Goal: Task Accomplishment & Management: Use online tool/utility

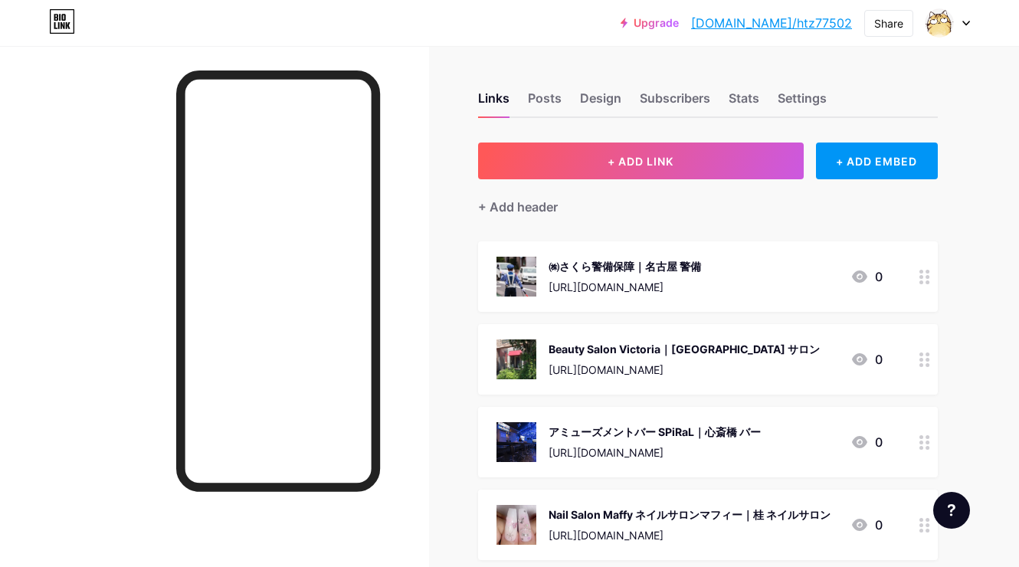
click at [635, 156] on span "+ ADD LINK" at bounding box center [641, 161] width 66 height 13
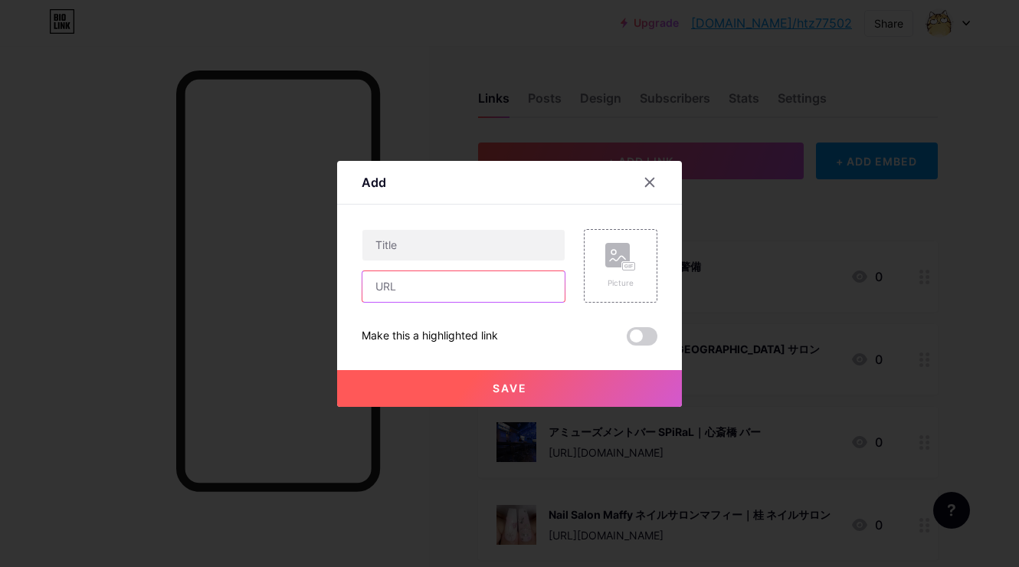
click at [533, 278] on input "text" at bounding box center [463, 286] width 202 height 31
paste input "[URL][DOMAIN_NAME]"
type input "[URL][DOMAIN_NAME]"
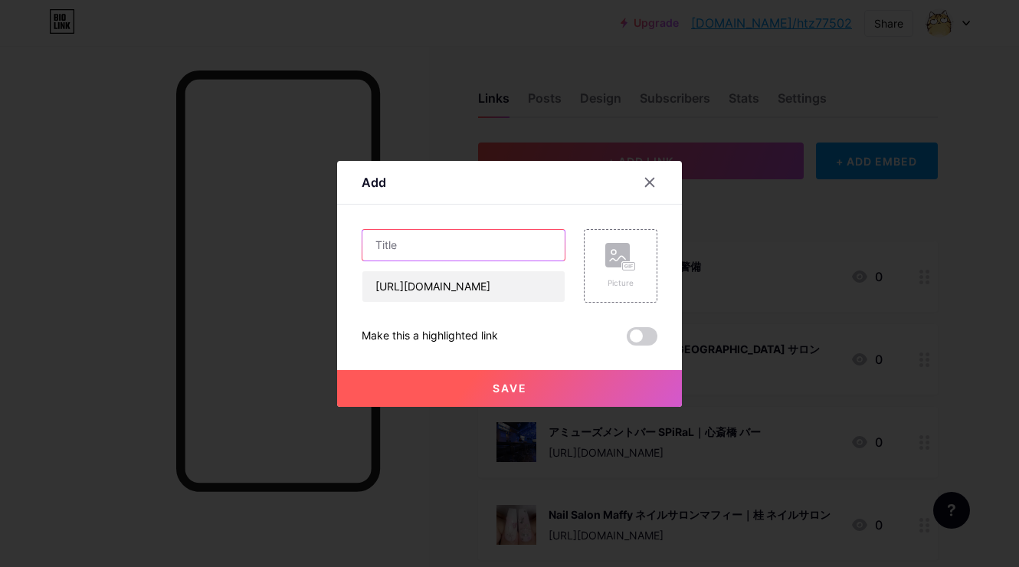
click at [539, 242] on input "text" at bounding box center [463, 245] width 202 height 31
paste input "le.ciel.bleu｜[PERSON_NAME]"
type input "le.ciel.bleu｜[PERSON_NAME]"
click at [603, 247] on div "Picture" at bounding box center [621, 266] width 74 height 74
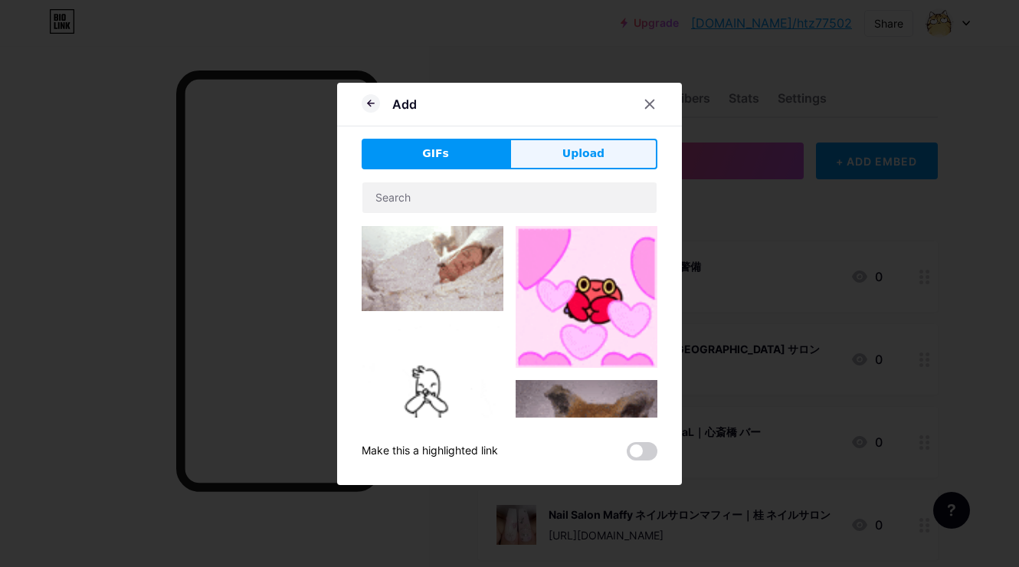
click at [579, 146] on span "Upload" at bounding box center [583, 154] width 42 height 16
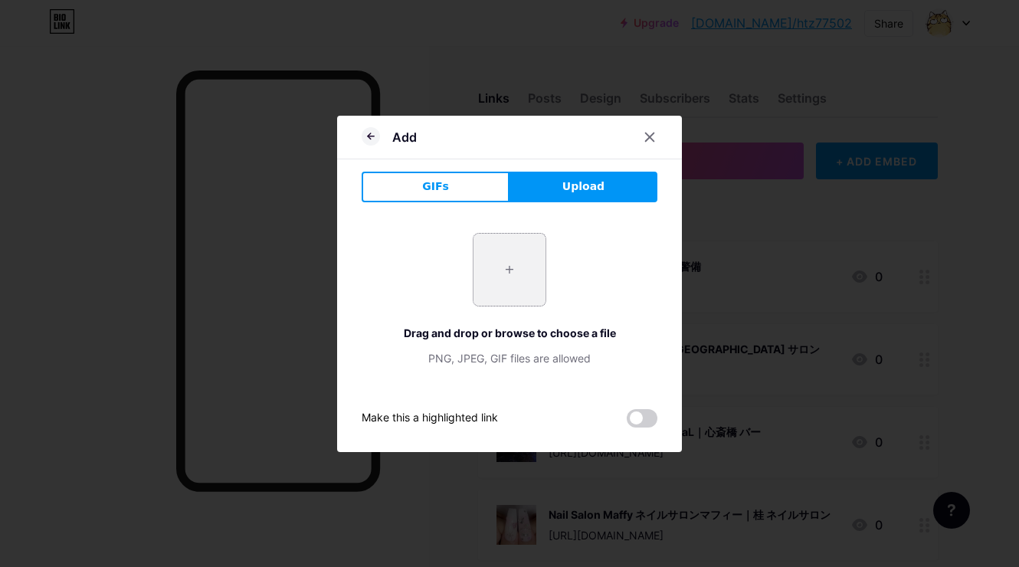
click at [507, 251] on input "file" at bounding box center [509, 270] width 72 height 72
type input "C:\fakepath\截圖 [DATE] 13.49.16.png"
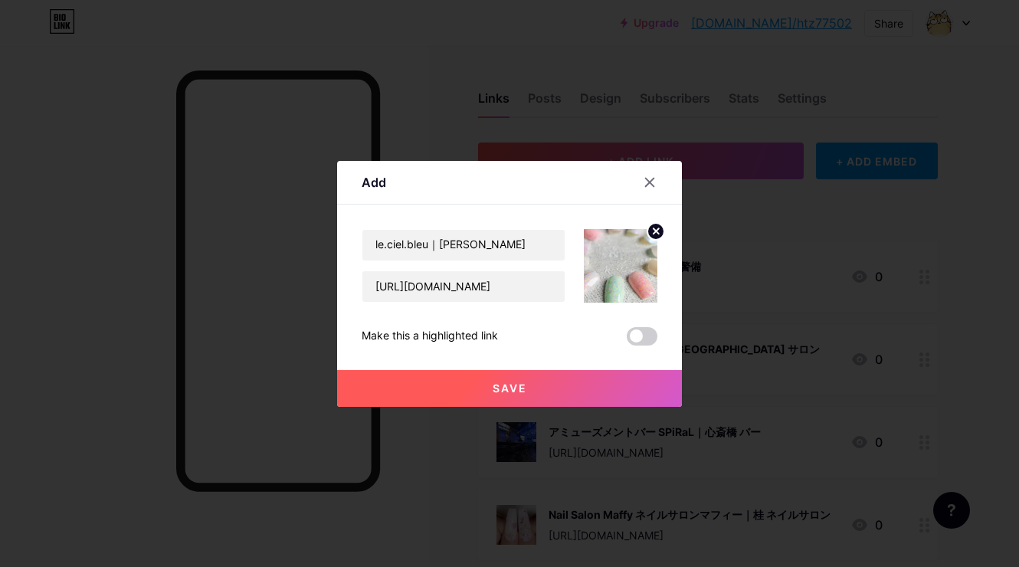
click at [476, 408] on div at bounding box center [509, 283] width 1019 height 567
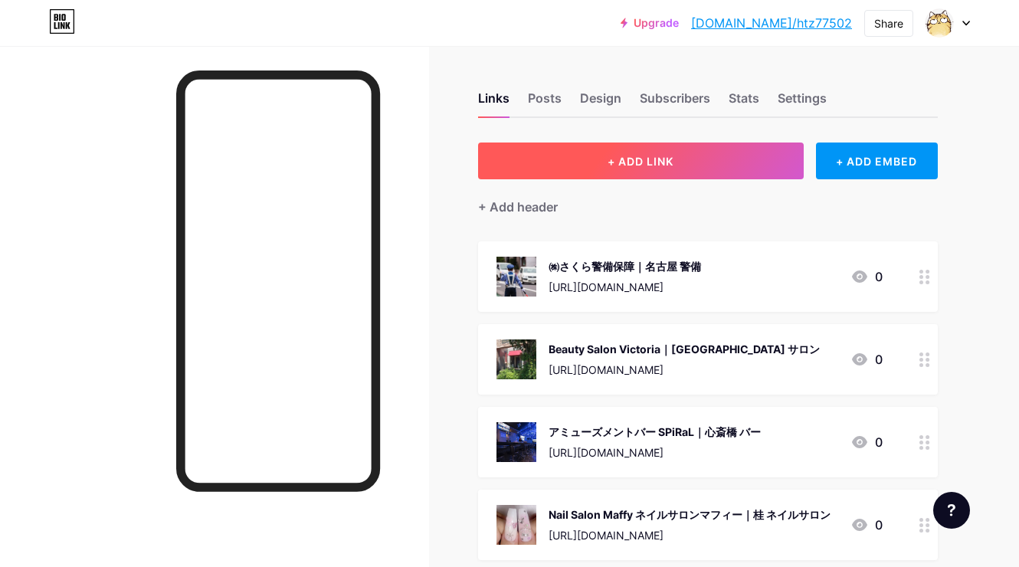
click at [597, 156] on button "+ ADD LINK" at bounding box center [641, 161] width 326 height 37
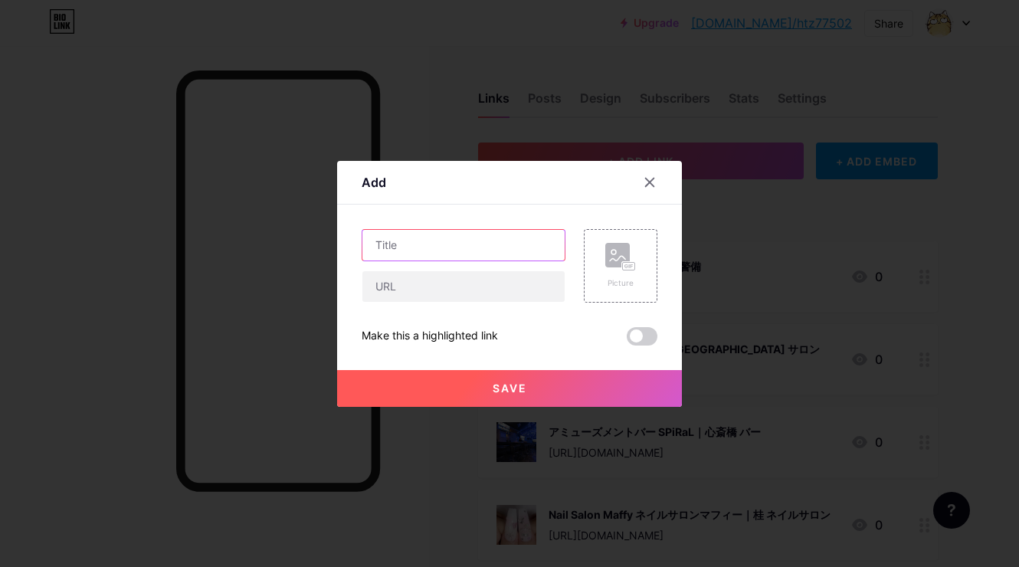
click at [496, 247] on input "text" at bounding box center [463, 245] width 202 height 31
type input "f"
paste input "le.ciel.bleu｜[PERSON_NAME]"
type input "le.ciel.bleu｜[PERSON_NAME]"
click at [634, 264] on rect at bounding box center [629, 266] width 12 height 8
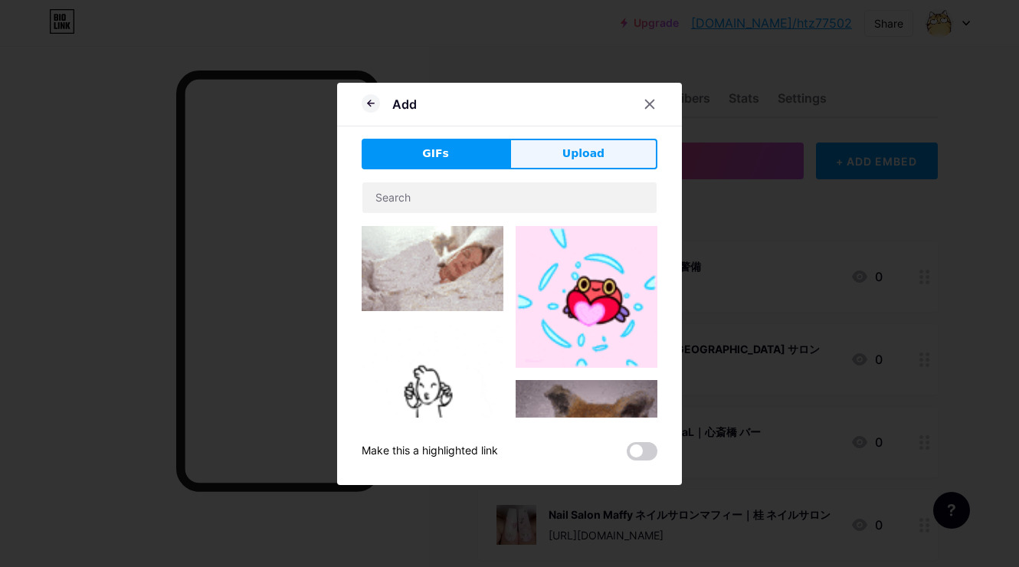
click at [607, 154] on button "Upload" at bounding box center [583, 154] width 148 height 31
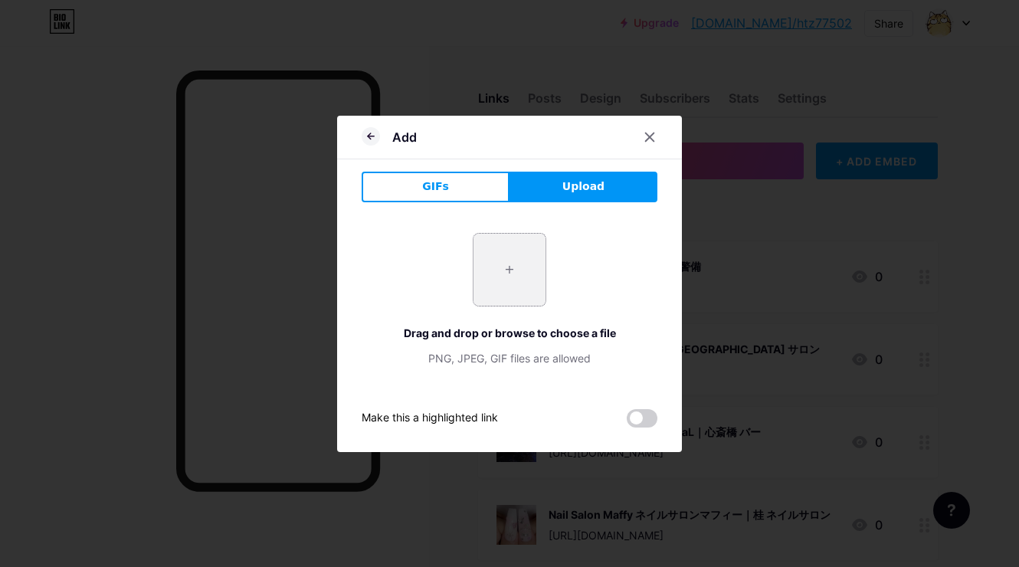
click at [522, 262] on input "file" at bounding box center [509, 270] width 72 height 72
type input "C:\fakepath\截圖 [DATE] 13.49.16.png"
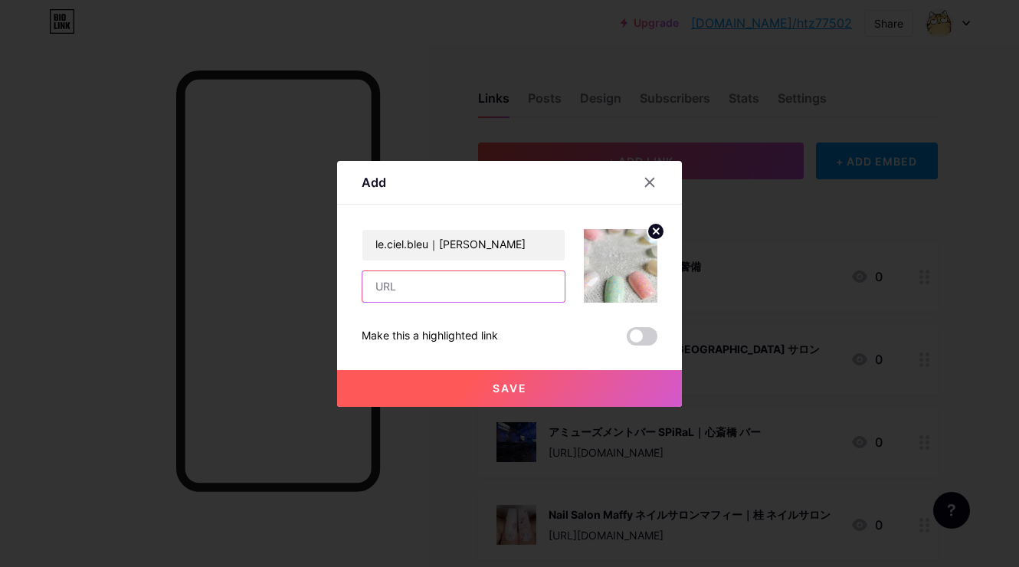
click at [524, 287] on input "text" at bounding box center [463, 286] width 202 height 31
paste input "[URL][DOMAIN_NAME]"
type input "[URL][DOMAIN_NAME]"
click at [509, 382] on span "Save" at bounding box center [510, 388] width 34 height 13
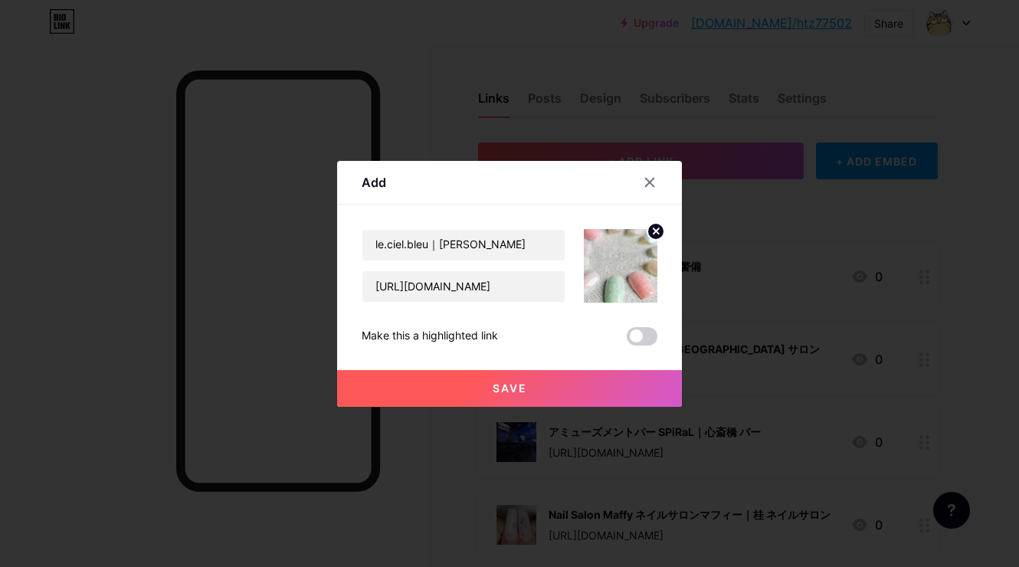
scroll to position [0, 0]
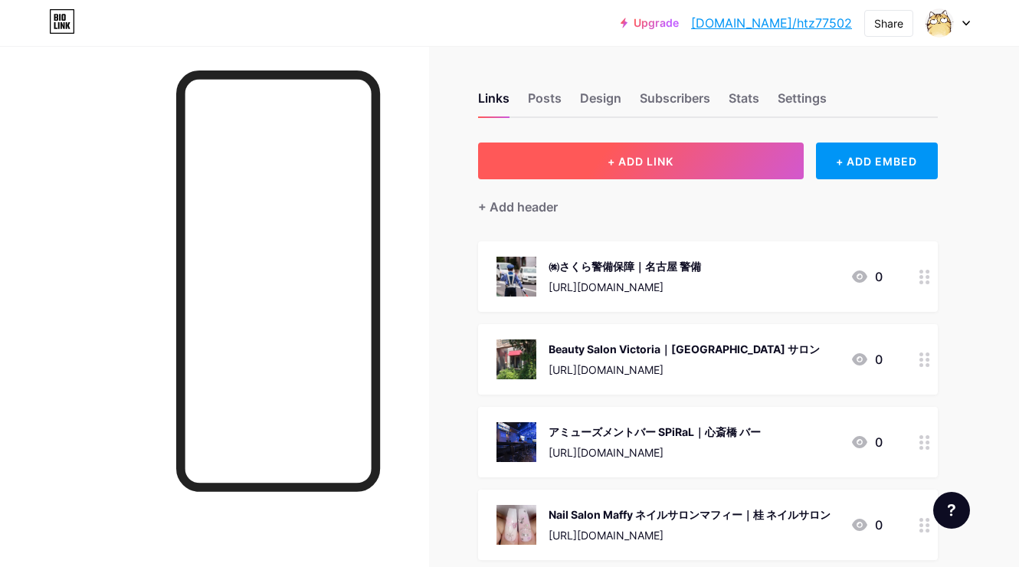
click at [595, 178] on button "+ ADD LINK" at bounding box center [641, 161] width 326 height 37
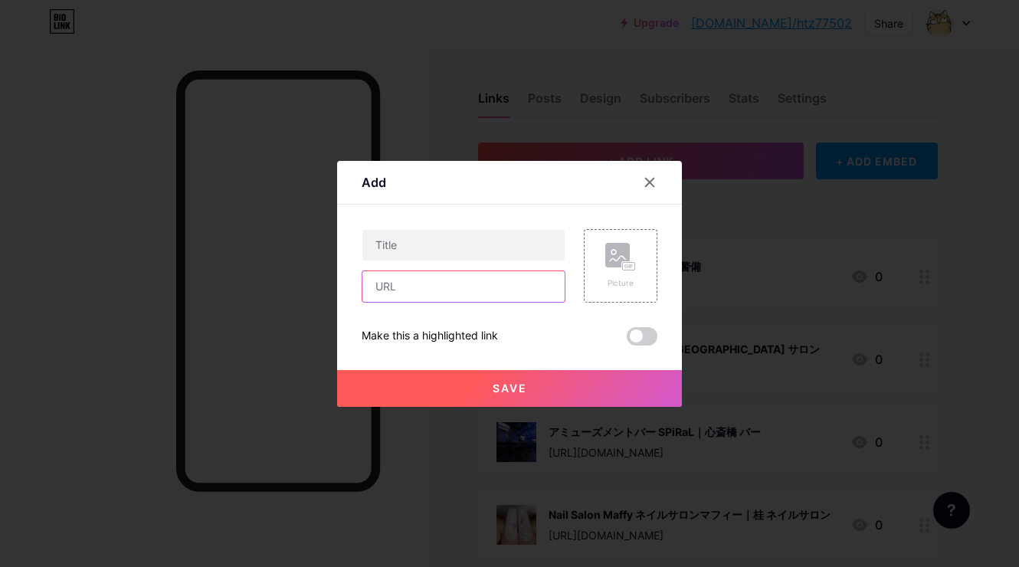
click at [496, 293] on input "text" at bounding box center [463, 286] width 202 height 31
paste input "[URL][DOMAIN_NAME]"
type input "[URL][DOMAIN_NAME]"
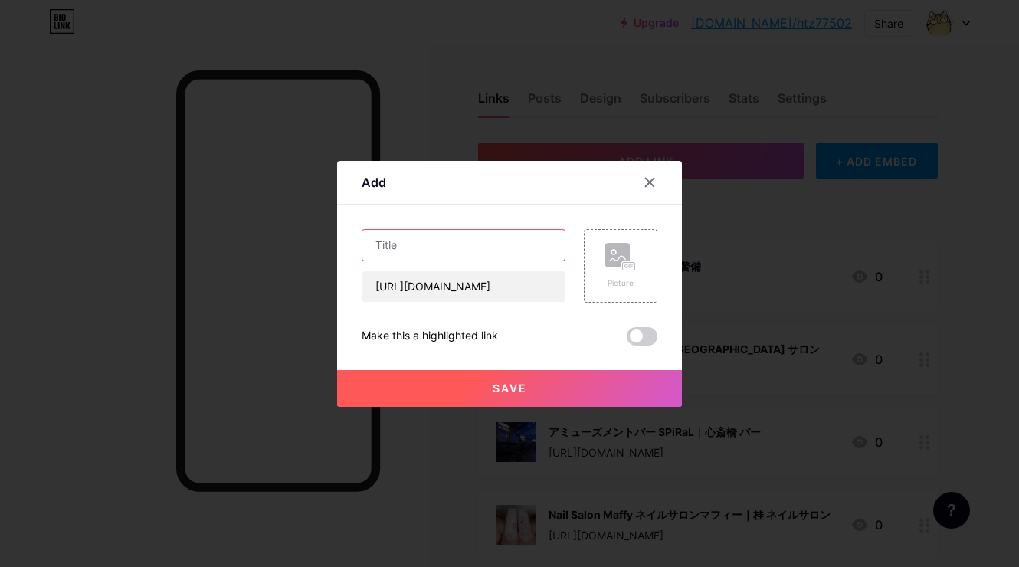
click at [544, 242] on input "text" at bounding box center [463, 245] width 202 height 31
paste input "よもぎ蒸しサロン[PERSON_NAME]｜[PERSON_NAME][GEOGRAPHIC_DATA] よもぎ蒸し"
type input "よもぎ蒸しサロン[PERSON_NAME]｜[PERSON_NAME][GEOGRAPHIC_DATA] よもぎ蒸し"
click at [640, 257] on div "Picture" at bounding box center [621, 266] width 74 height 74
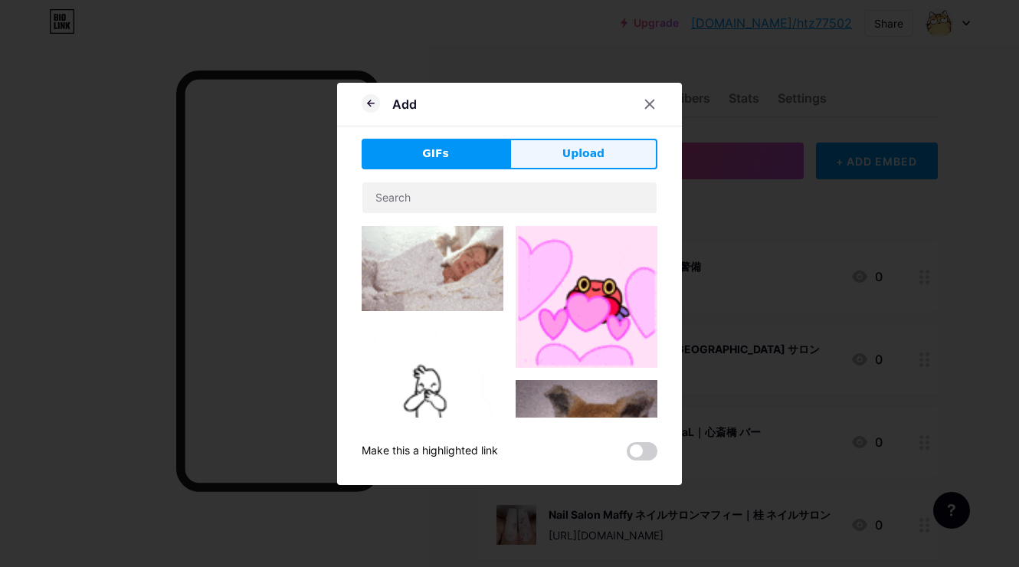
click at [598, 153] on span "Upload" at bounding box center [583, 154] width 42 height 16
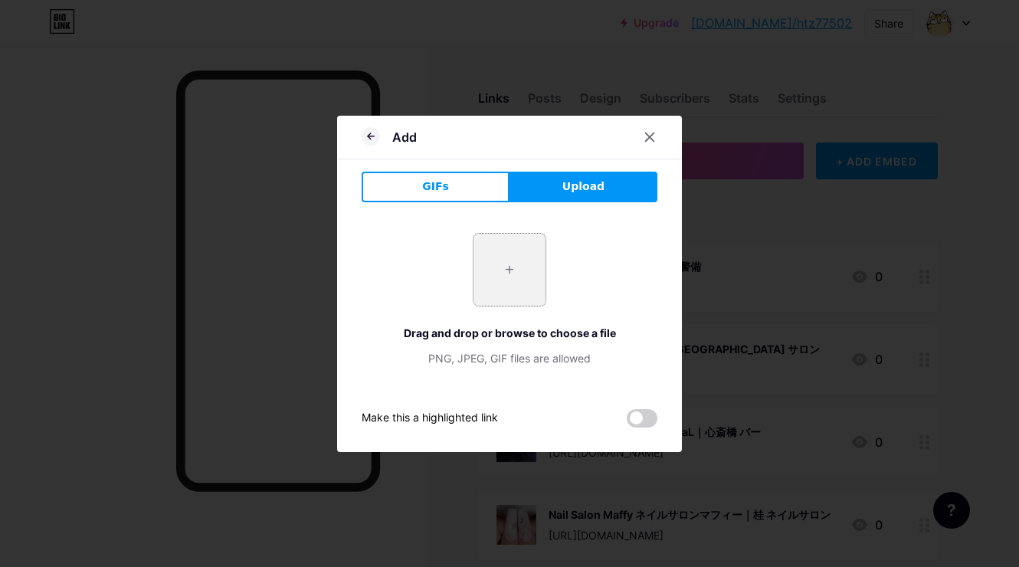
click at [499, 280] on input "file" at bounding box center [509, 270] width 72 height 72
type input "C:\fakepath\57062502954241abe500a39ee79fd563f4a1ff439cf09c9d715a84372d84ef15.jpg"
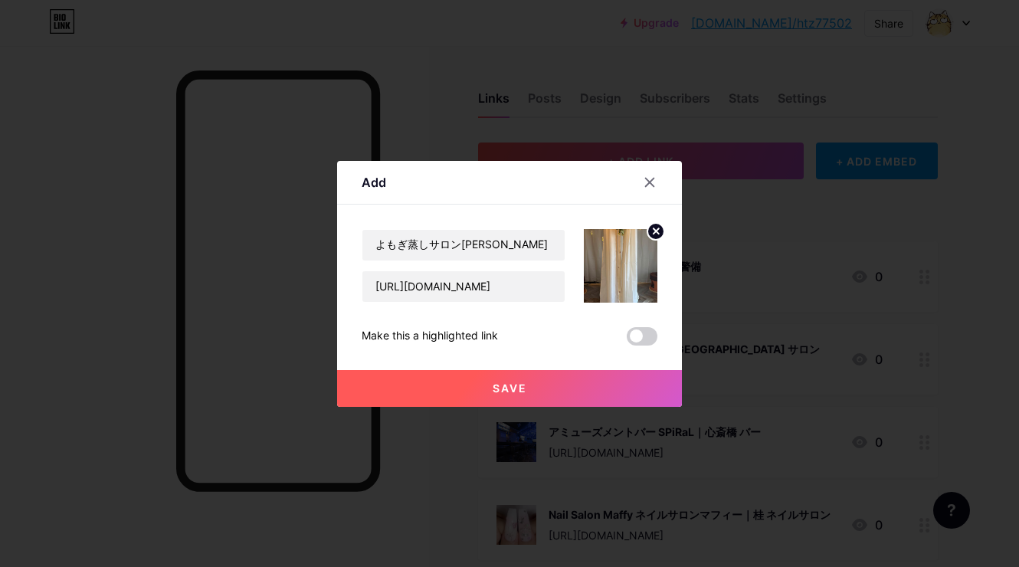
click at [449, 380] on button "Save" at bounding box center [509, 388] width 345 height 37
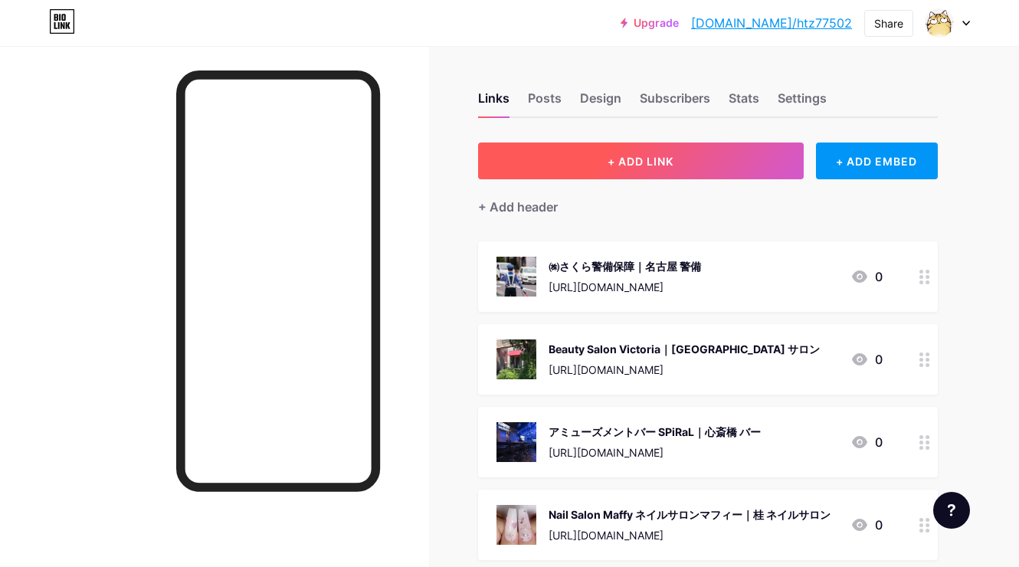
click at [583, 168] on button "+ ADD LINK" at bounding box center [641, 161] width 326 height 37
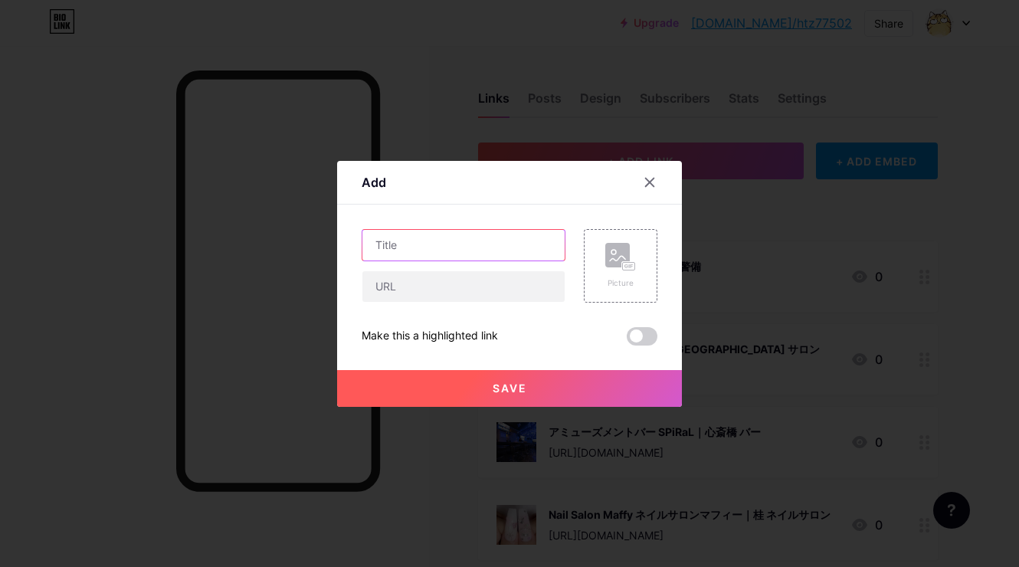
click at [522, 253] on input "text" at bounding box center [463, 245] width 202 height 31
paste input "はり灸 sunny ~咲21~｜青森市 鍼灸"
type input "はり灸 sunny ~咲21~｜青森市 鍼灸"
click at [623, 257] on icon at bounding box center [617, 258] width 15 height 5
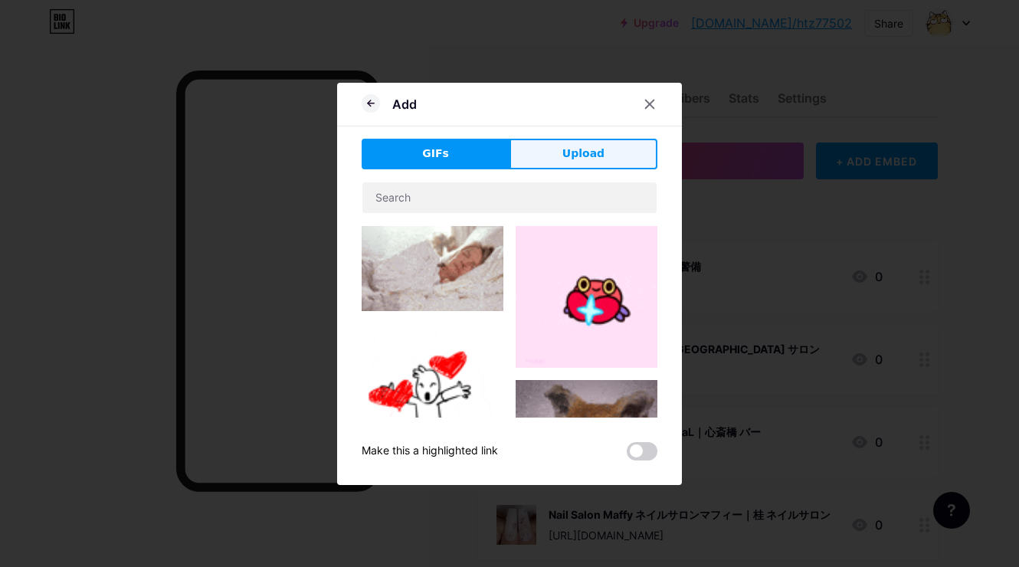
click at [616, 139] on button "Upload" at bounding box center [583, 154] width 148 height 31
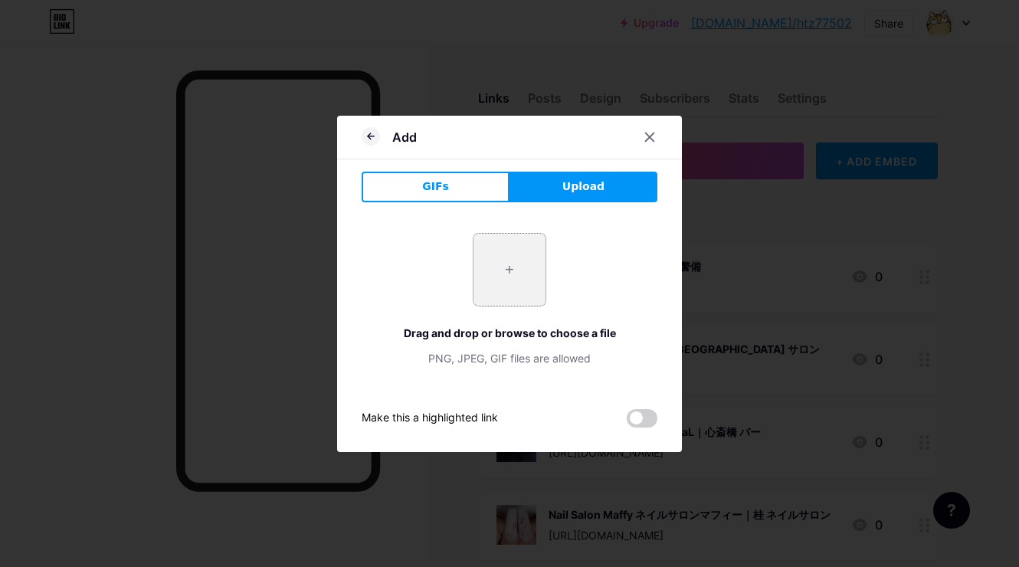
click at [506, 280] on input "file" at bounding box center [509, 270] width 72 height 72
type input "C:\fakepath\60d865d02fa9cb7bb6a027d5f1676ab2e8126dd4075414ef9572d97d2d429244-12…"
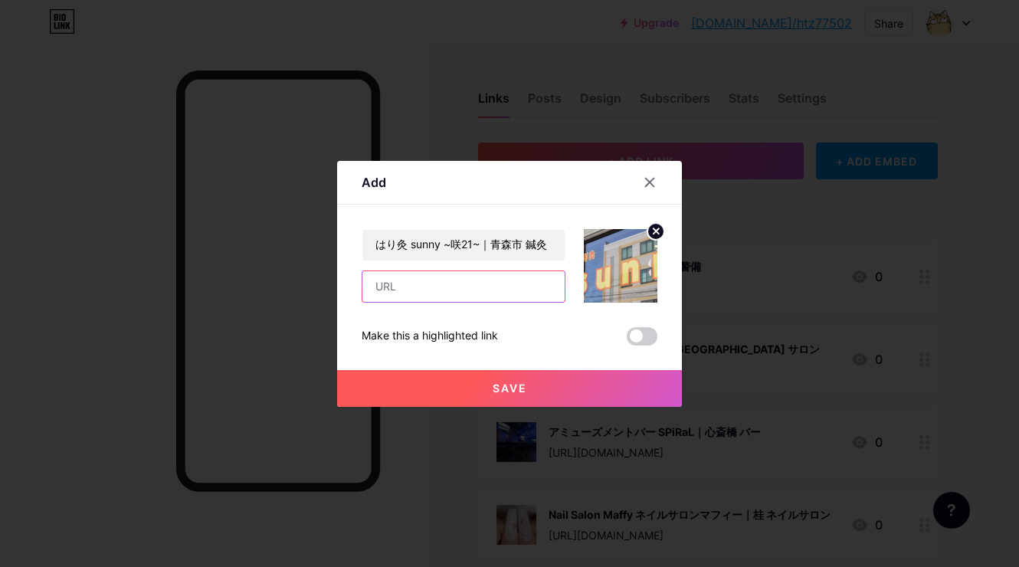
click at [539, 280] on input "text" at bounding box center [463, 286] width 202 height 31
paste input "[URL][DOMAIN_NAME]"
type input "[URL][DOMAIN_NAME]"
click at [507, 388] on span "Save" at bounding box center [510, 388] width 34 height 13
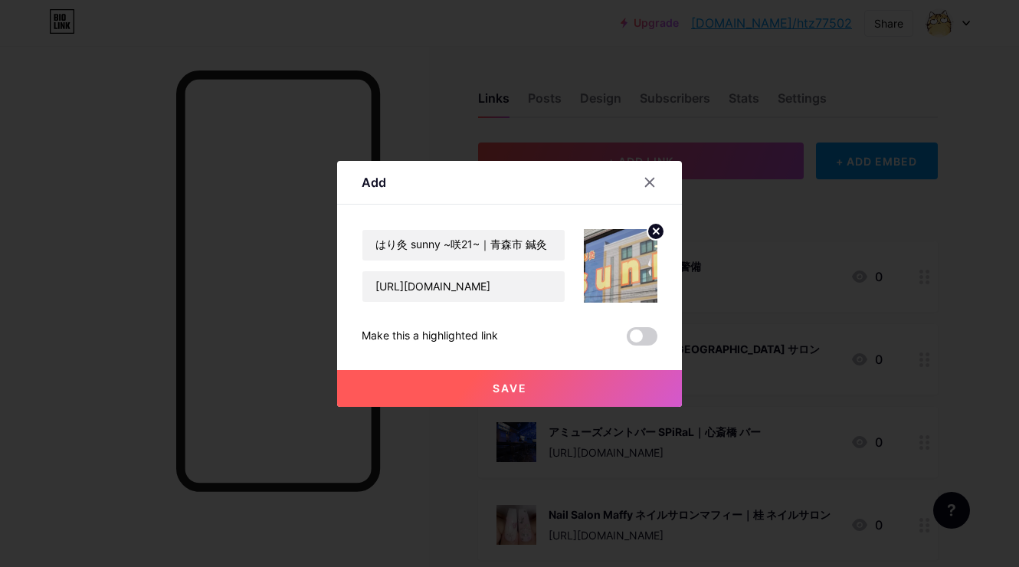
scroll to position [0, 0]
